Goal: Task Accomplishment & Management: Manage account settings

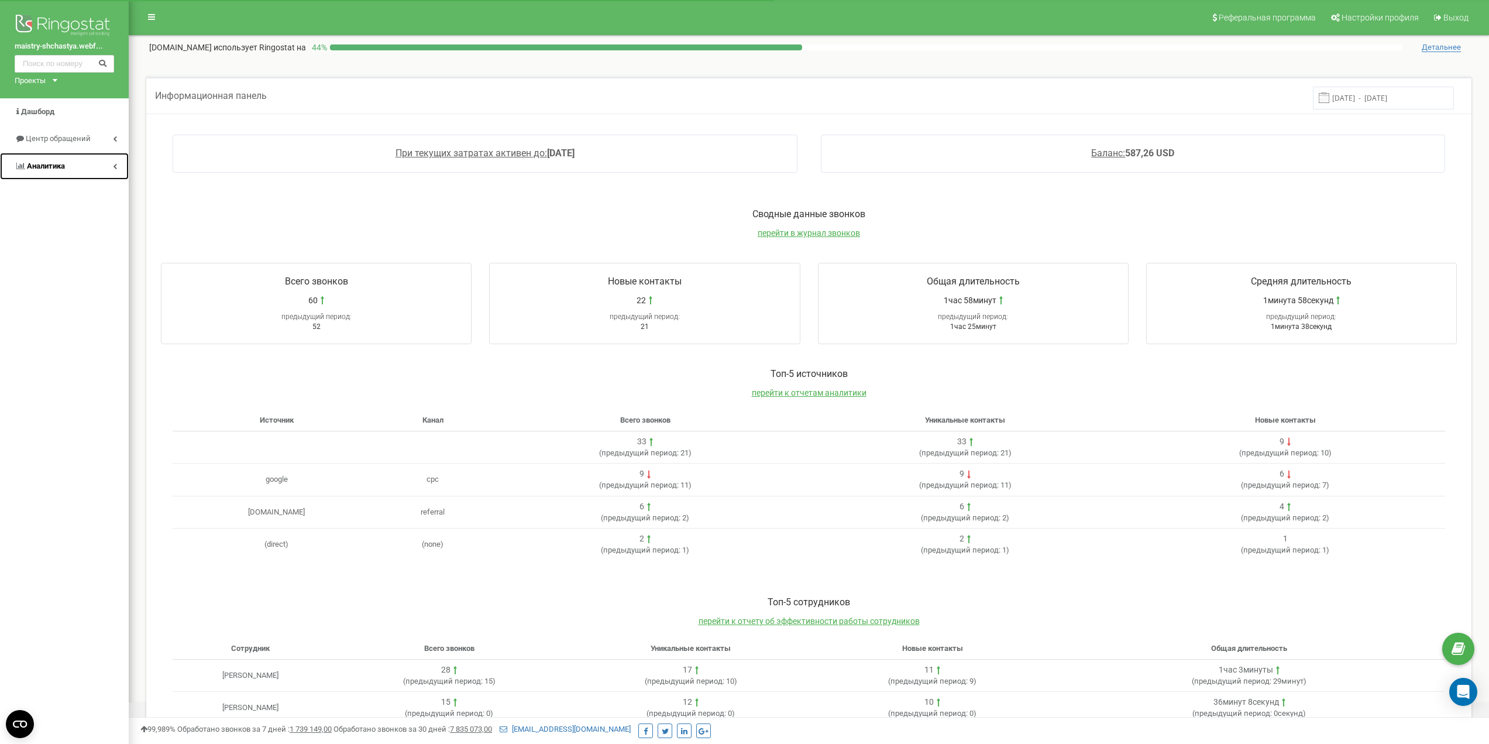
click at [59, 167] on span "Аналитика" at bounding box center [46, 166] width 38 height 9
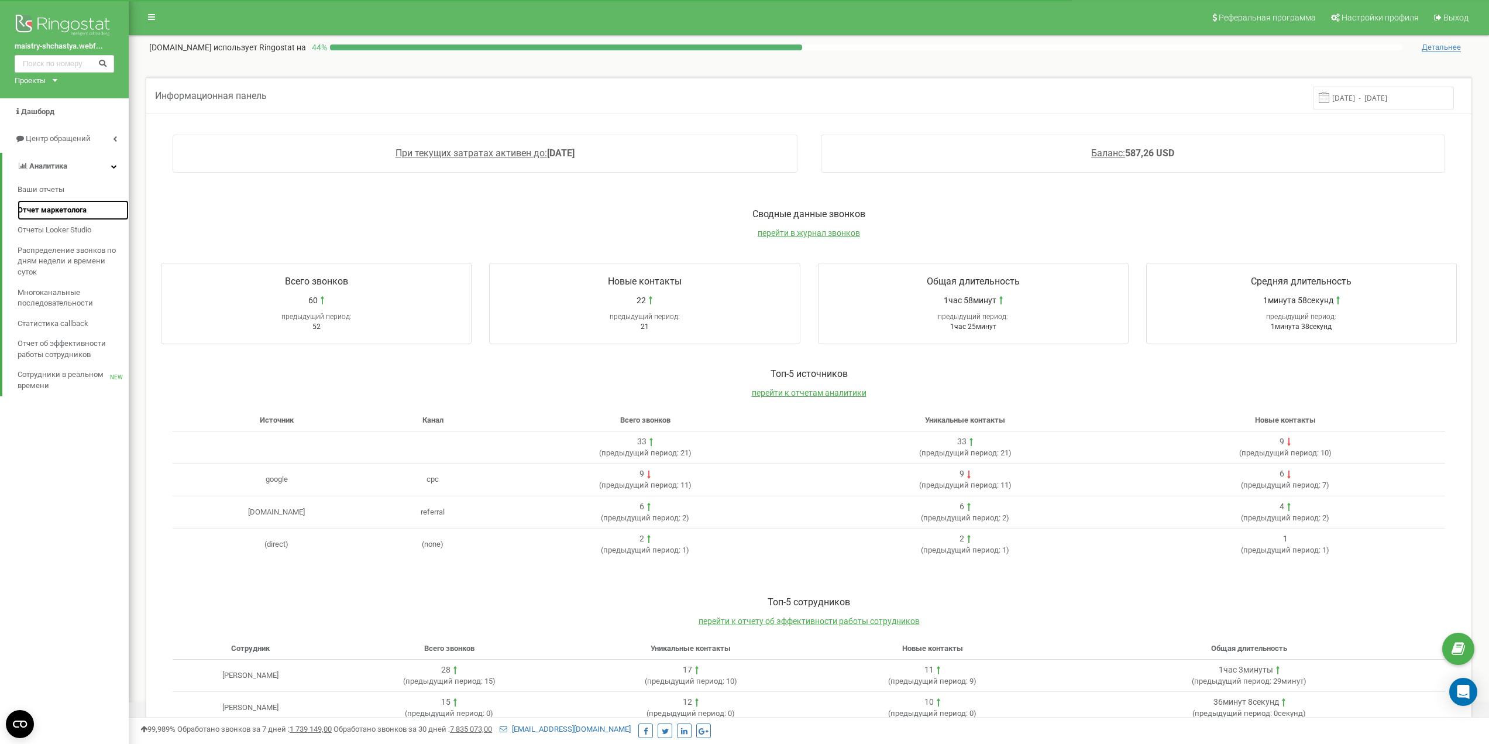
click at [59, 205] on span "Отчет маркетолога" at bounding box center [52, 210] width 69 height 11
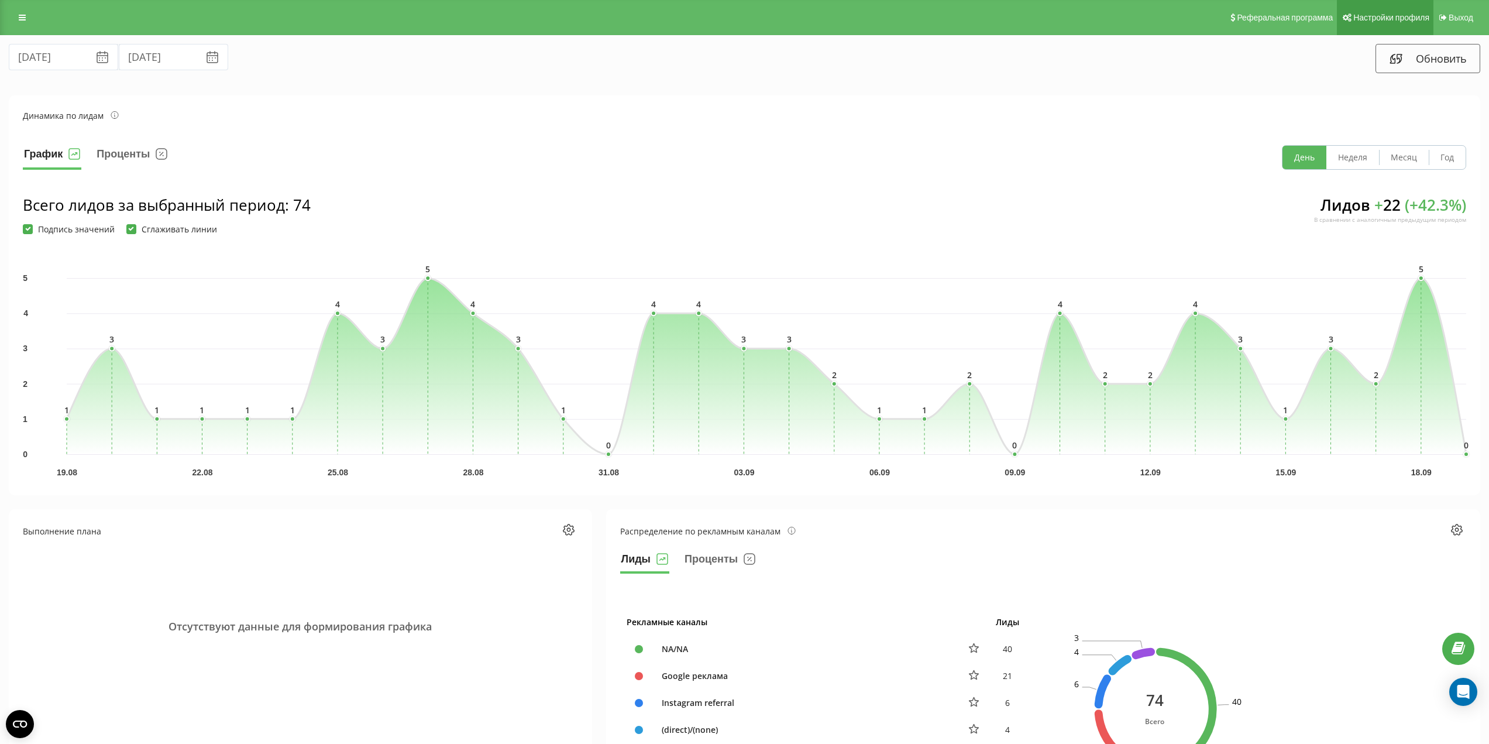
click at [1399, 16] on span "Настройки профиля" at bounding box center [1392, 17] width 76 height 9
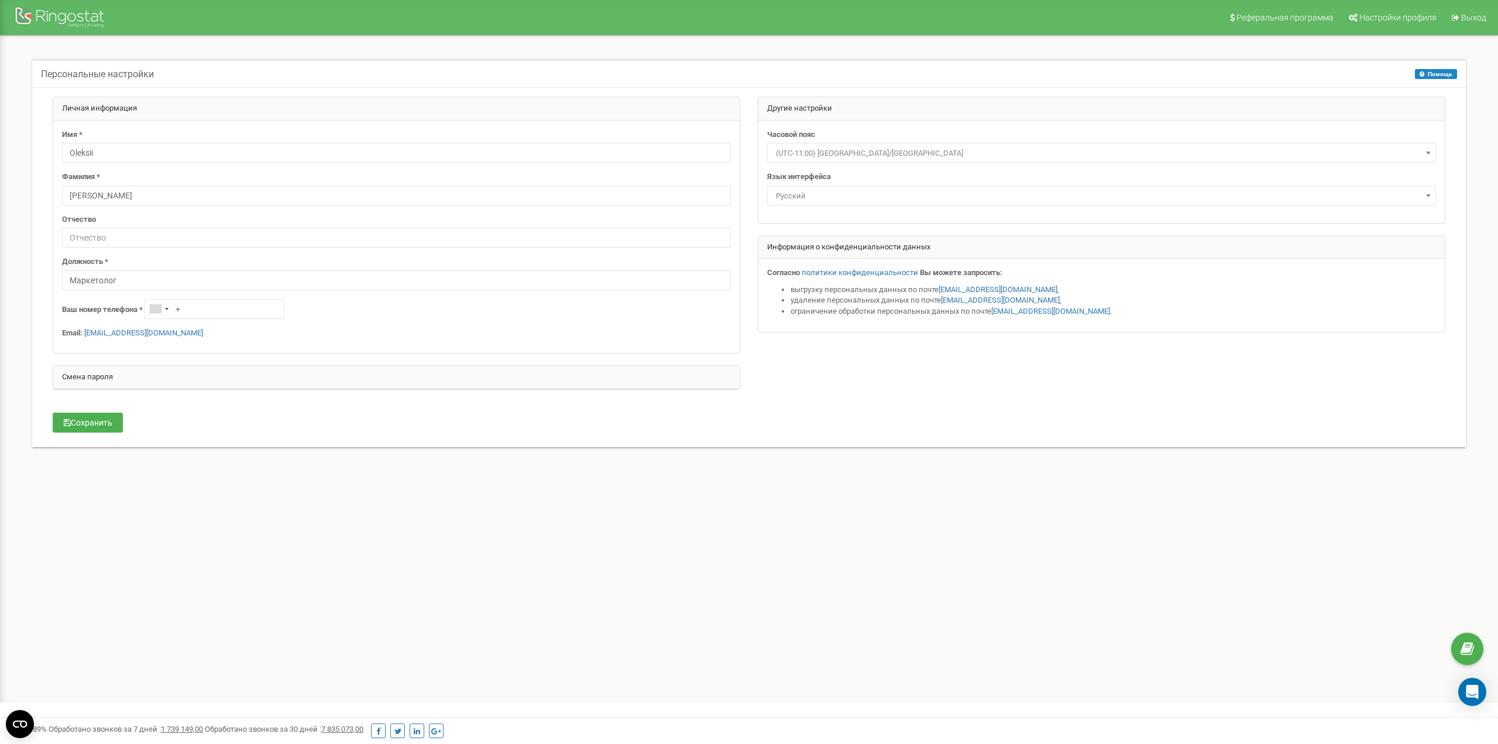
click at [812, 214] on div "Часовой пояс (UTC-11:00) Pacific/Midway (UTC-11:00) Pacific/Niue (UTC-11:00) Pa…" at bounding box center [1101, 172] width 686 height 102
click at [821, 195] on span "Русский" at bounding box center [1101, 196] width 661 height 16
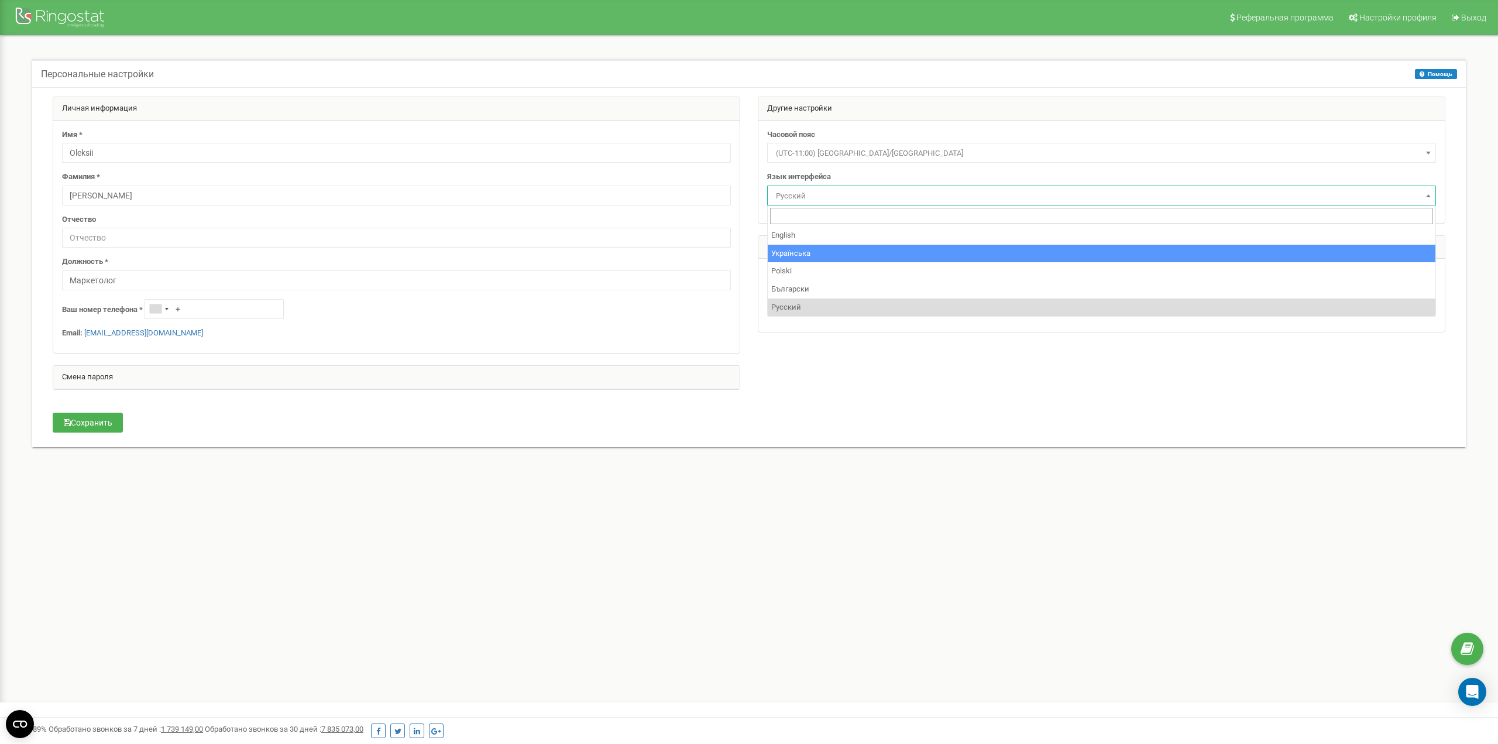
select select "ukr"
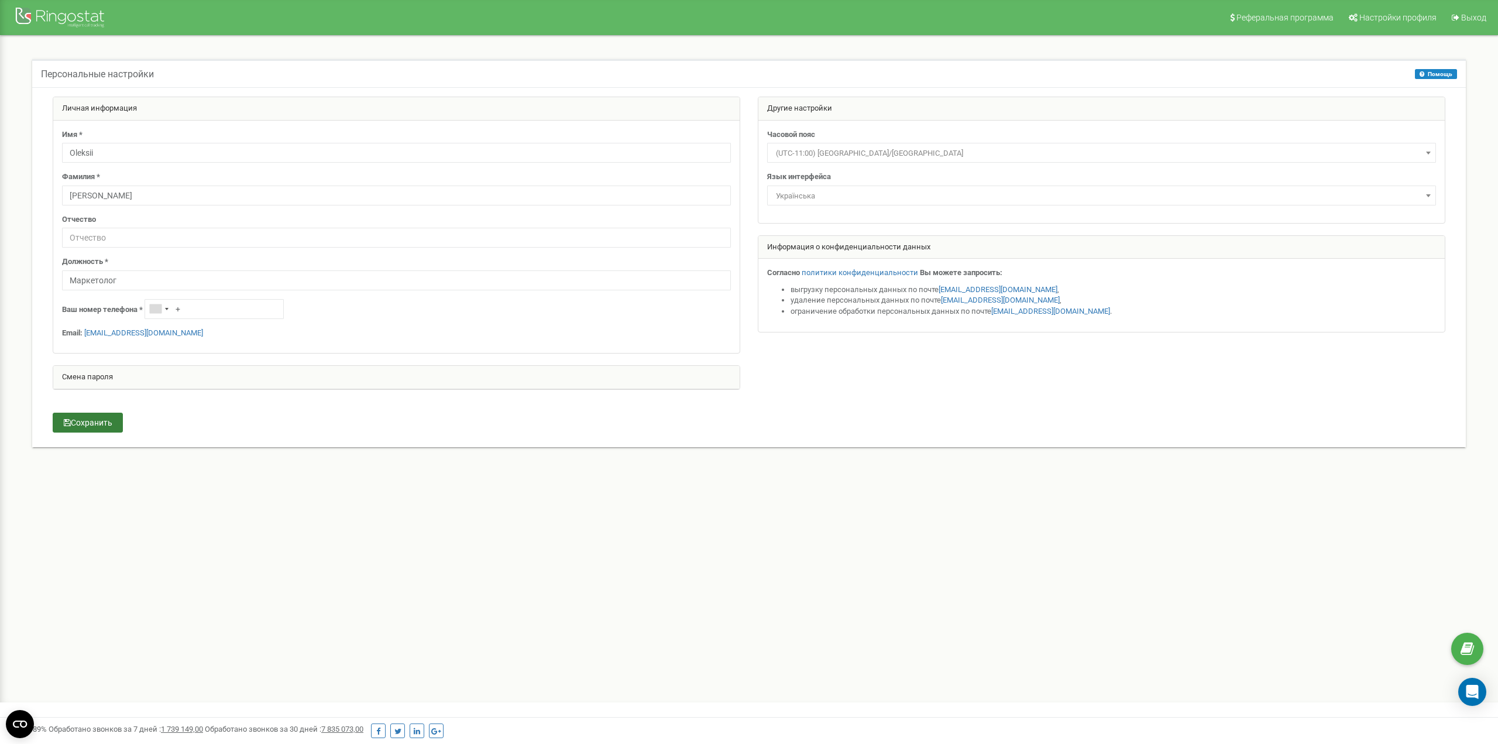
click at [112, 423] on button "Сохранить" at bounding box center [88, 423] width 70 height 20
click at [51, 22] on div at bounding box center [62, 19] width 94 height 28
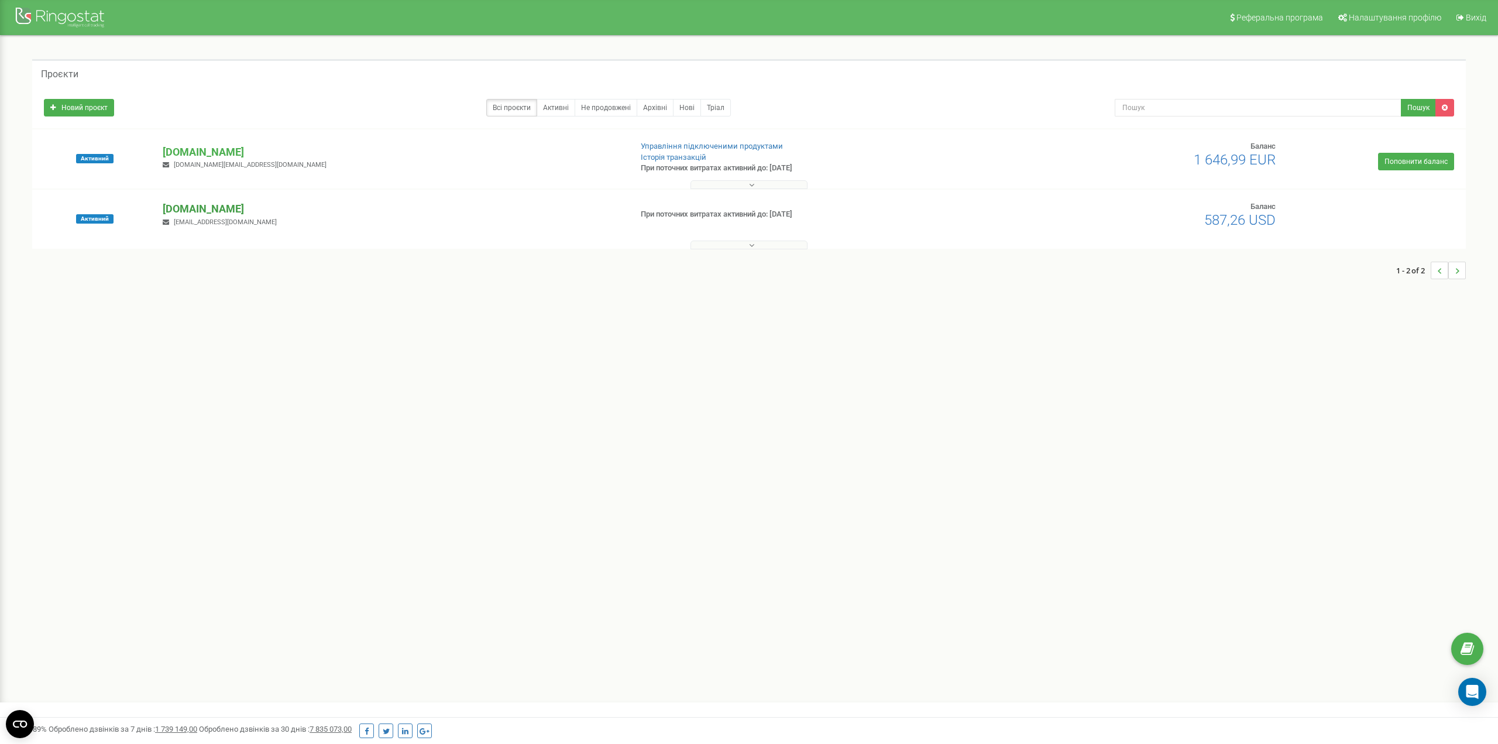
click at [231, 209] on p "[DOMAIN_NAME]" at bounding box center [392, 208] width 458 height 15
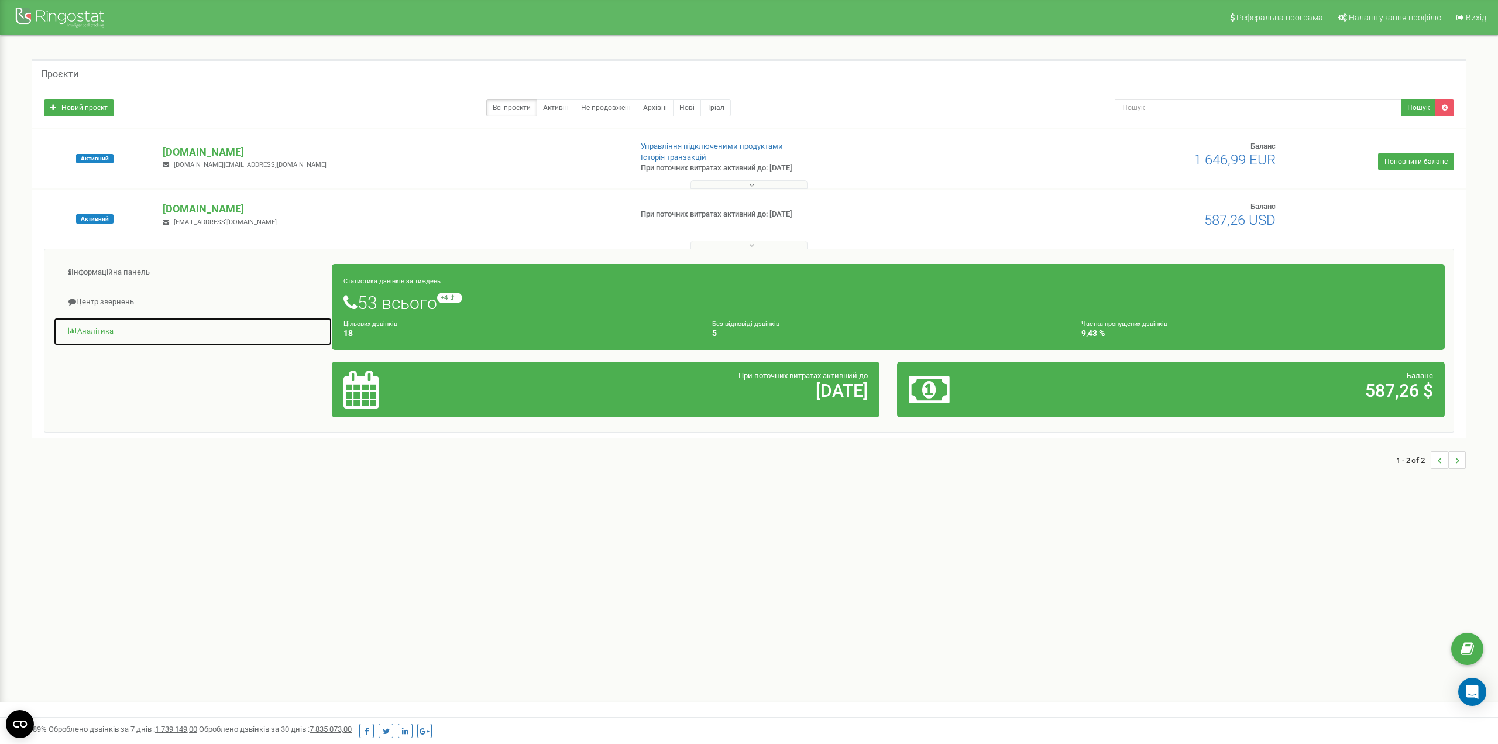
click at [107, 333] on link "Аналiтика" at bounding box center [192, 331] width 279 height 29
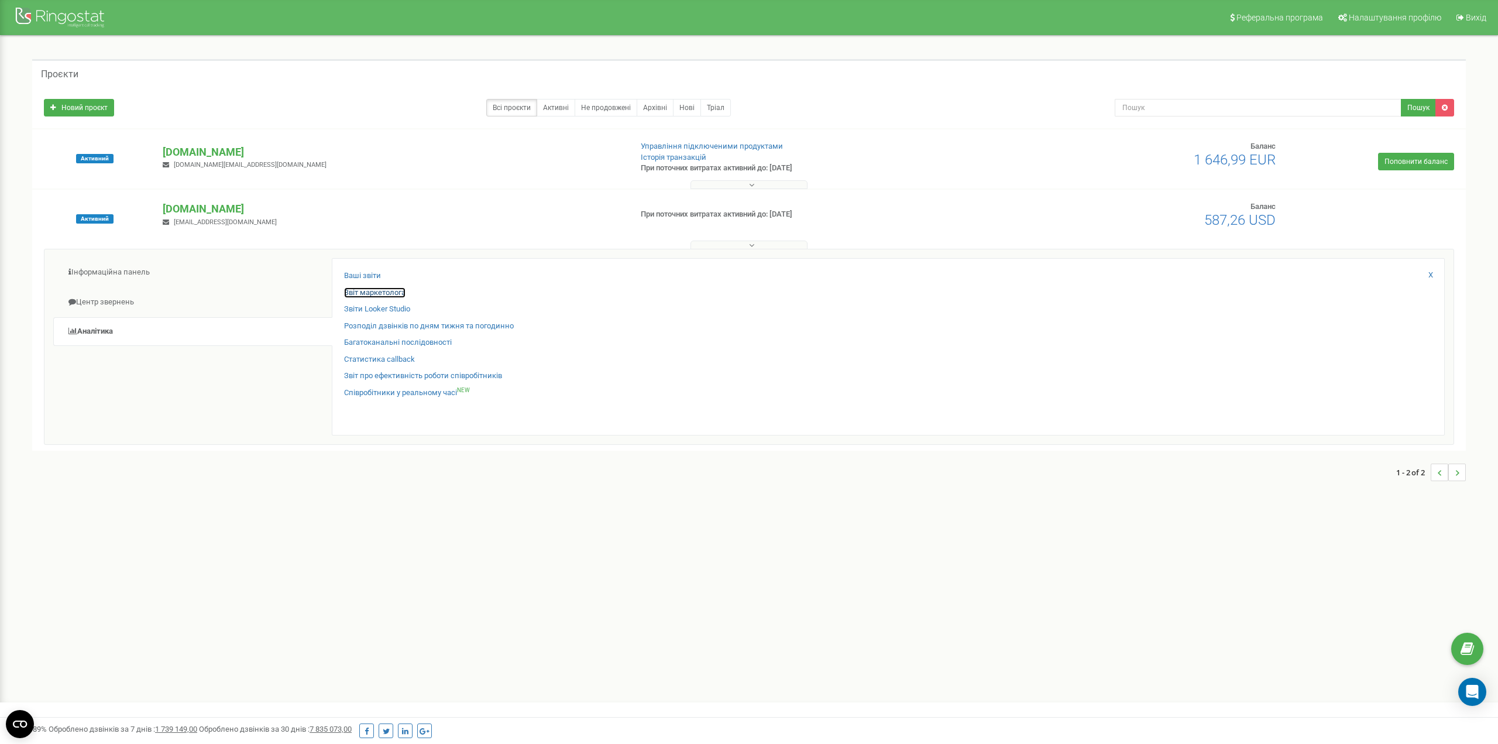
click at [399, 294] on link "Звіт маркетолога" at bounding box center [374, 292] width 61 height 11
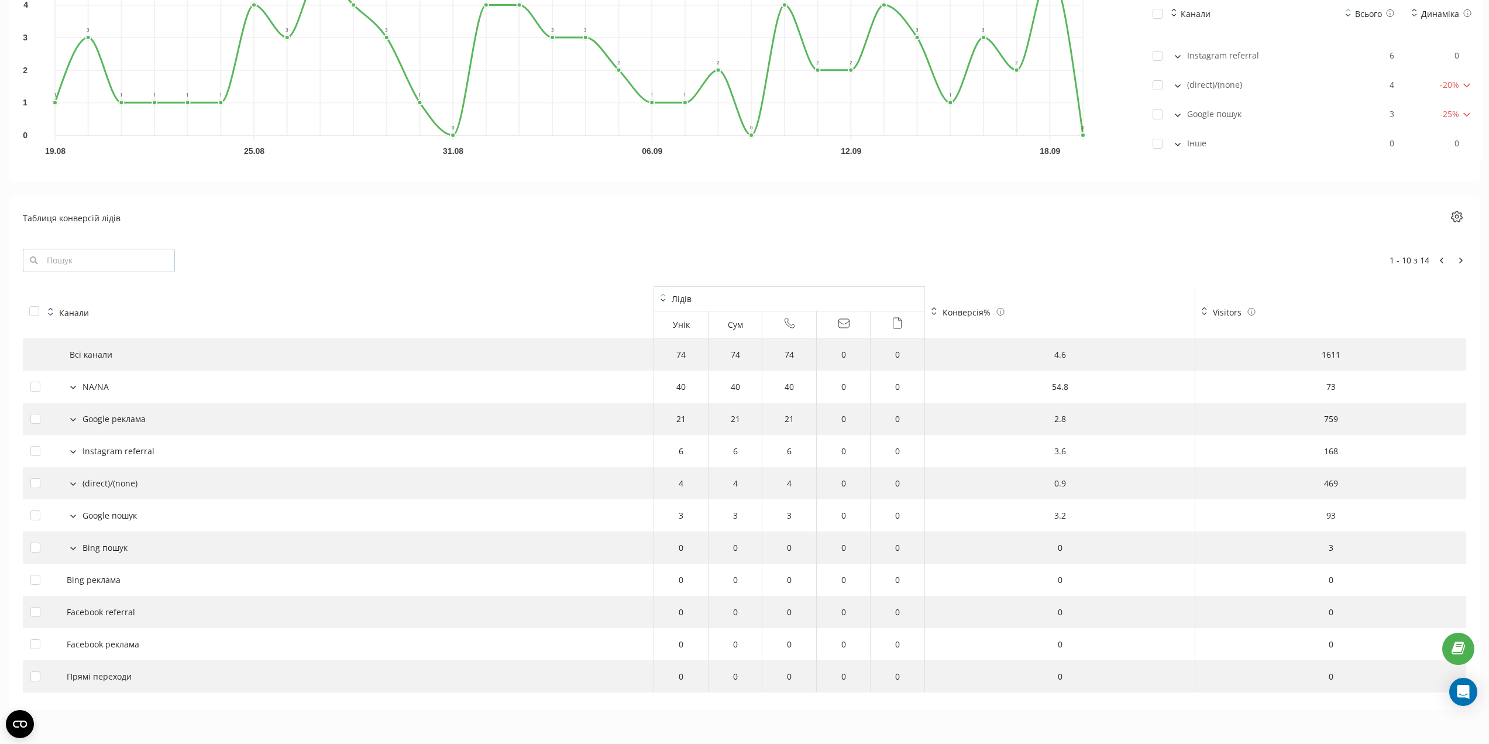
scroll to position [1029, 0]
click at [72, 415] on icon at bounding box center [73, 417] width 6 height 4
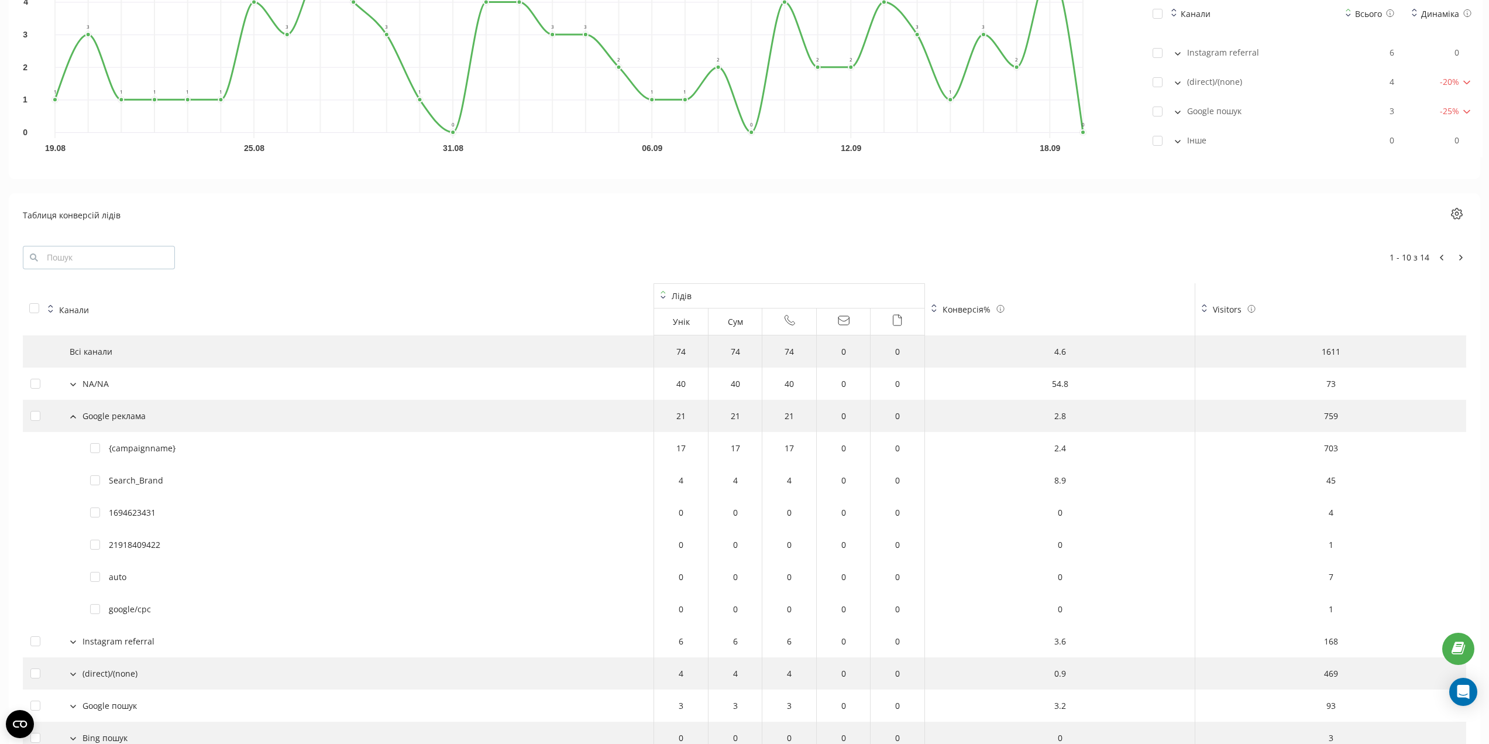
click at [72, 415] on icon at bounding box center [73, 417] width 6 height 4
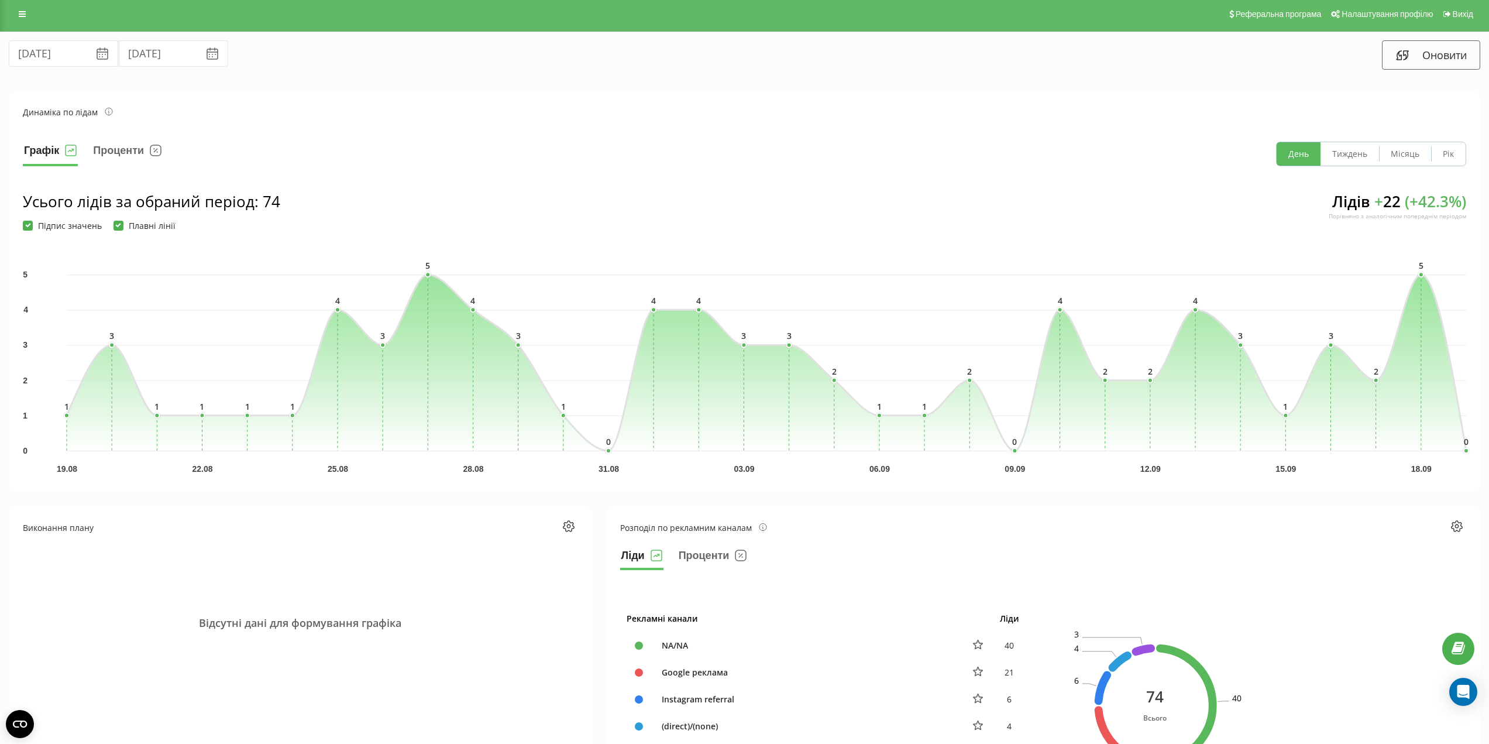
scroll to position [0, 0]
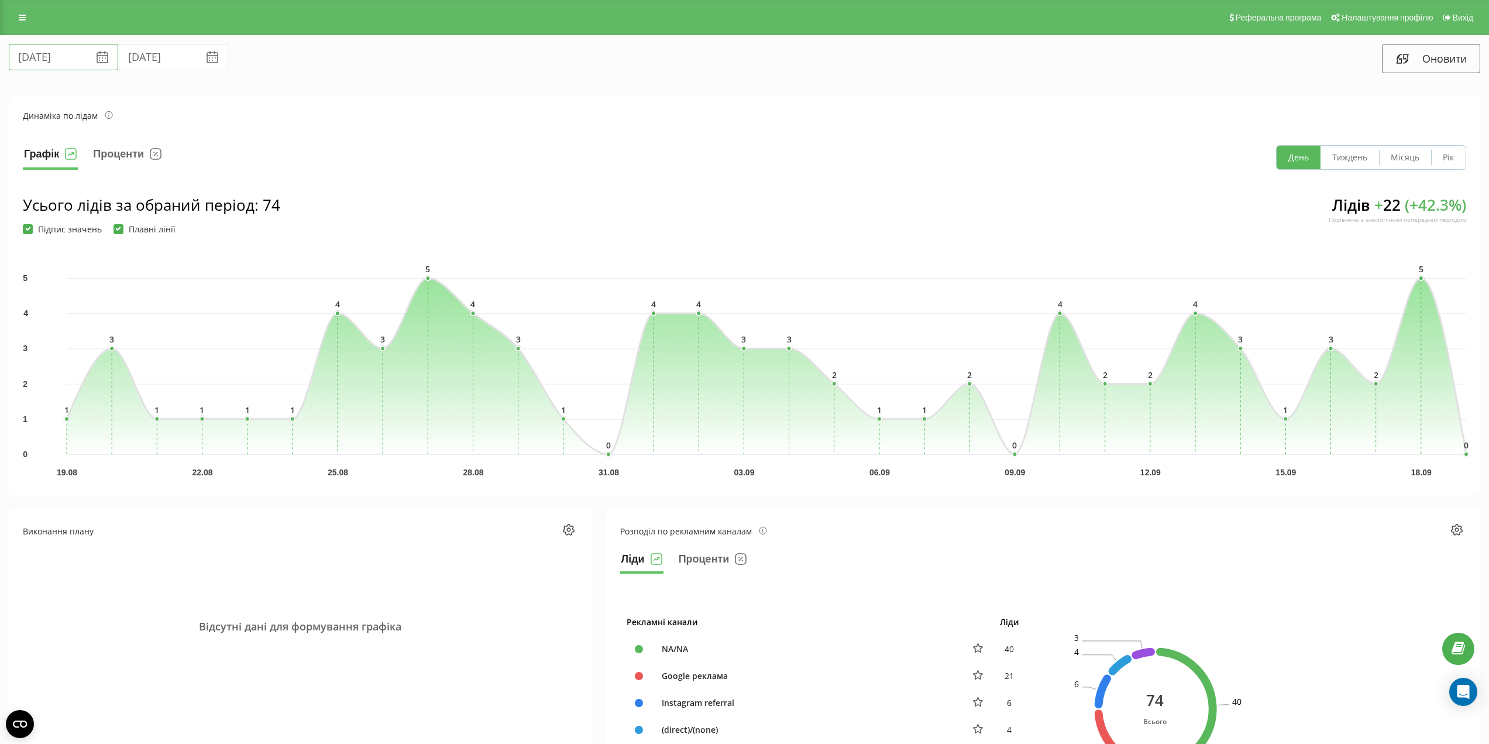
click at [42, 53] on input "[DATE]" at bounding box center [63, 57] width 109 height 26
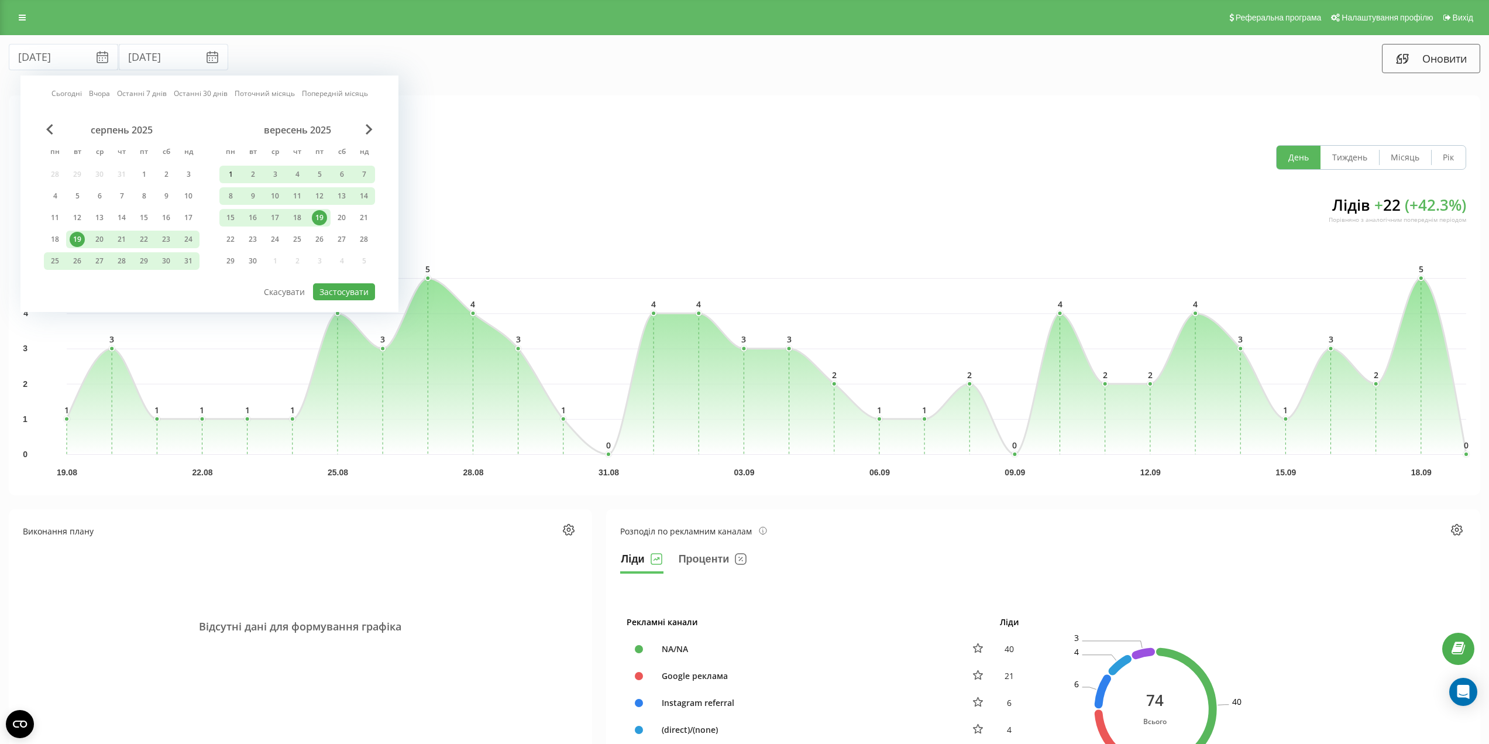
click at [232, 174] on div "1" at bounding box center [230, 174] width 15 height 15
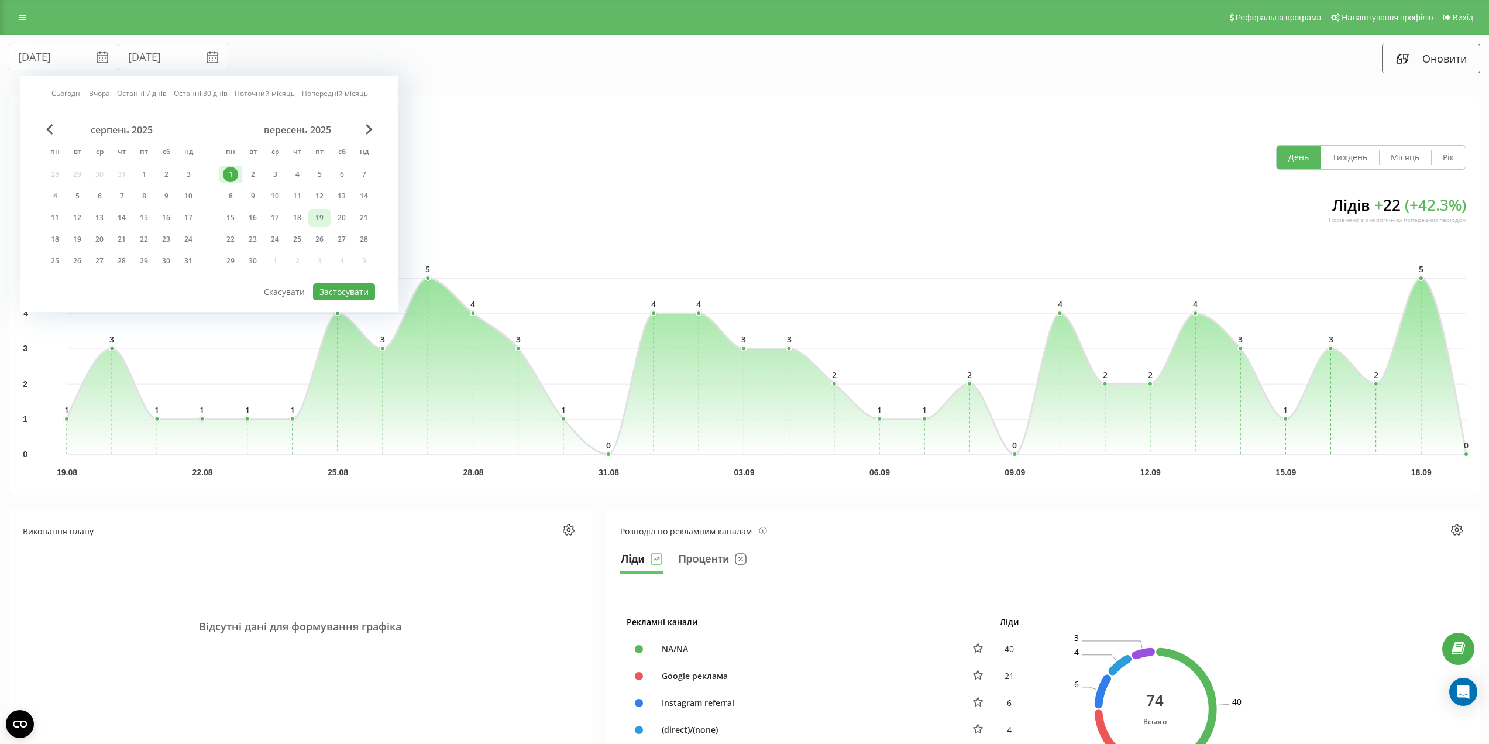
click at [322, 215] on div "19" at bounding box center [319, 217] width 15 height 15
click at [358, 291] on button "Застосувати" at bounding box center [344, 291] width 62 height 17
type input "[DATE]"
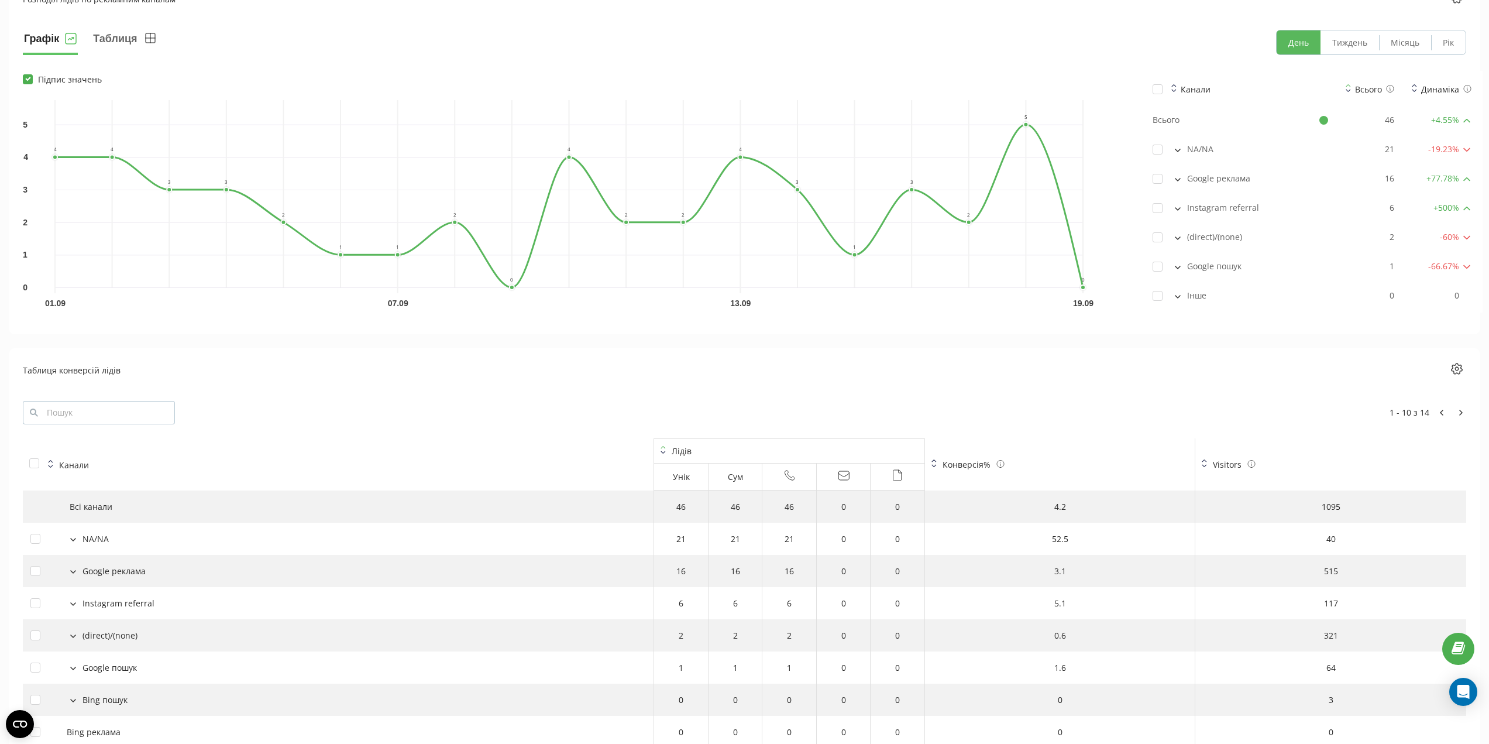
scroll to position [878, 0]
